Goal: Check status: Check status

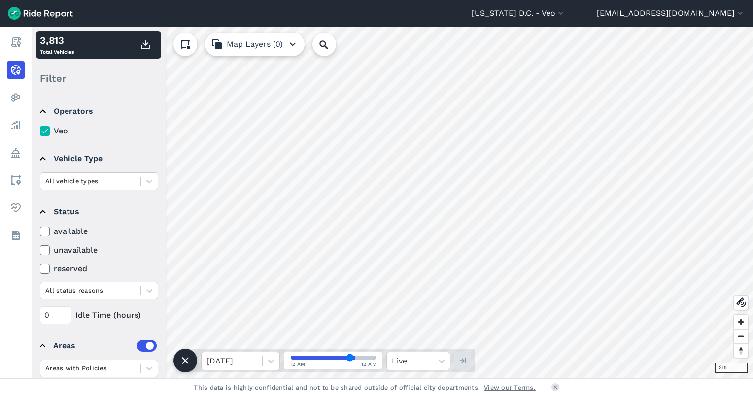
click at [47, 230] on use at bounding box center [44, 231] width 6 height 5
click at [40, 230] on input "available" at bounding box center [40, 229] width 0 height 6
click at [47, 230] on use at bounding box center [44, 231] width 6 height 5
click at [40, 230] on input "available" at bounding box center [40, 229] width 0 height 6
click at [46, 233] on icon at bounding box center [44, 232] width 9 height 10
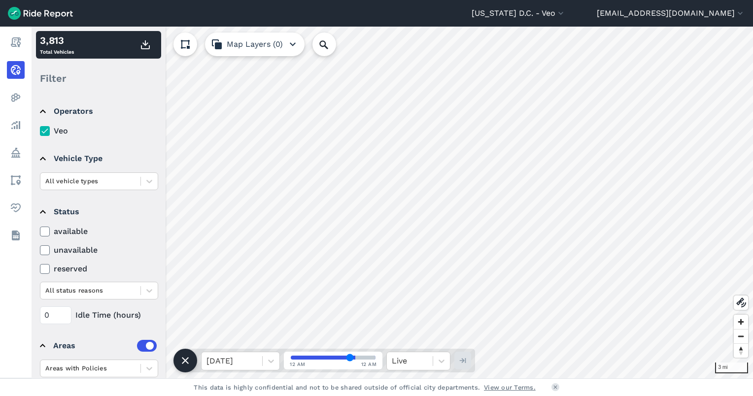
click at [40, 232] on input "available" at bounding box center [40, 229] width 0 height 6
